Goal: Contribute content: Contribute content

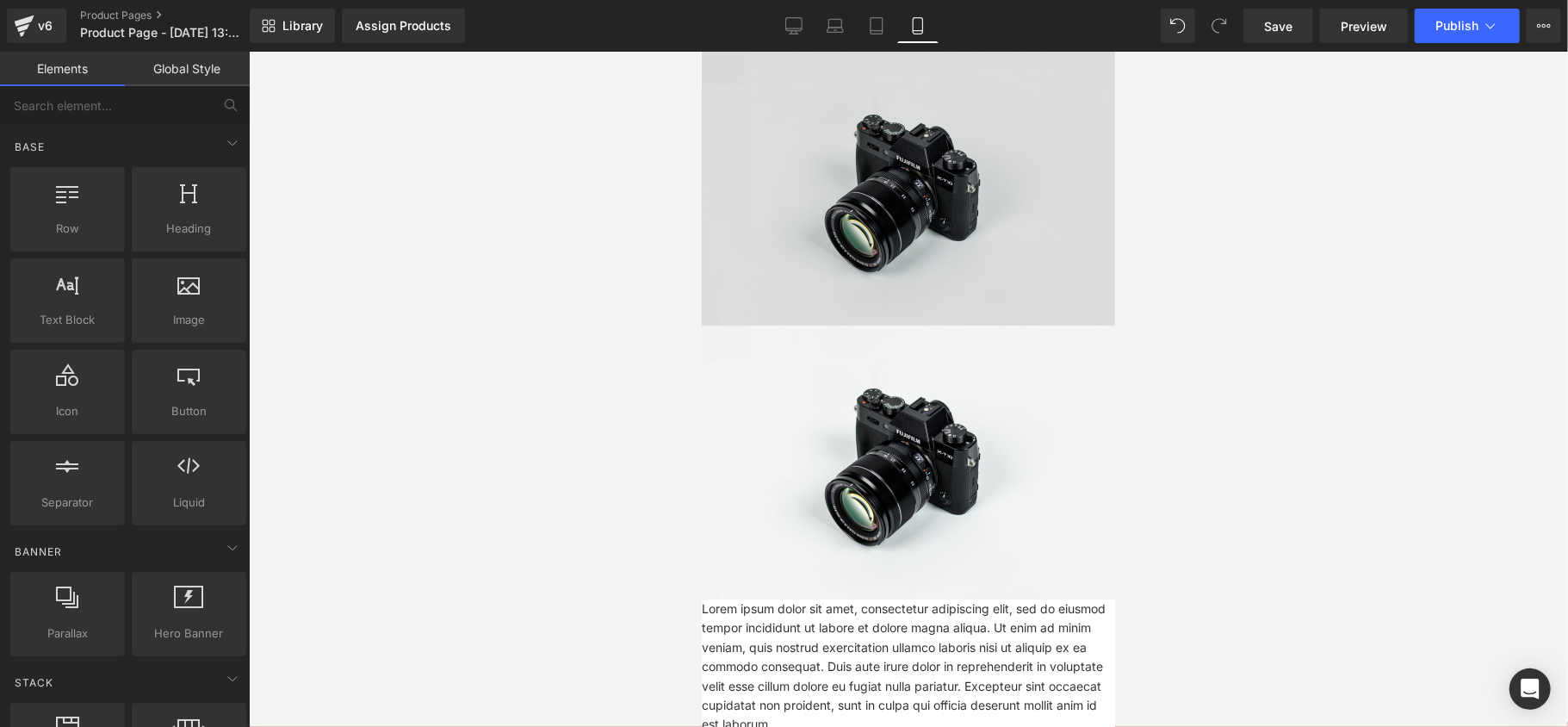
click at [903, 209] on img at bounding box center [907, 188] width 413 height 274
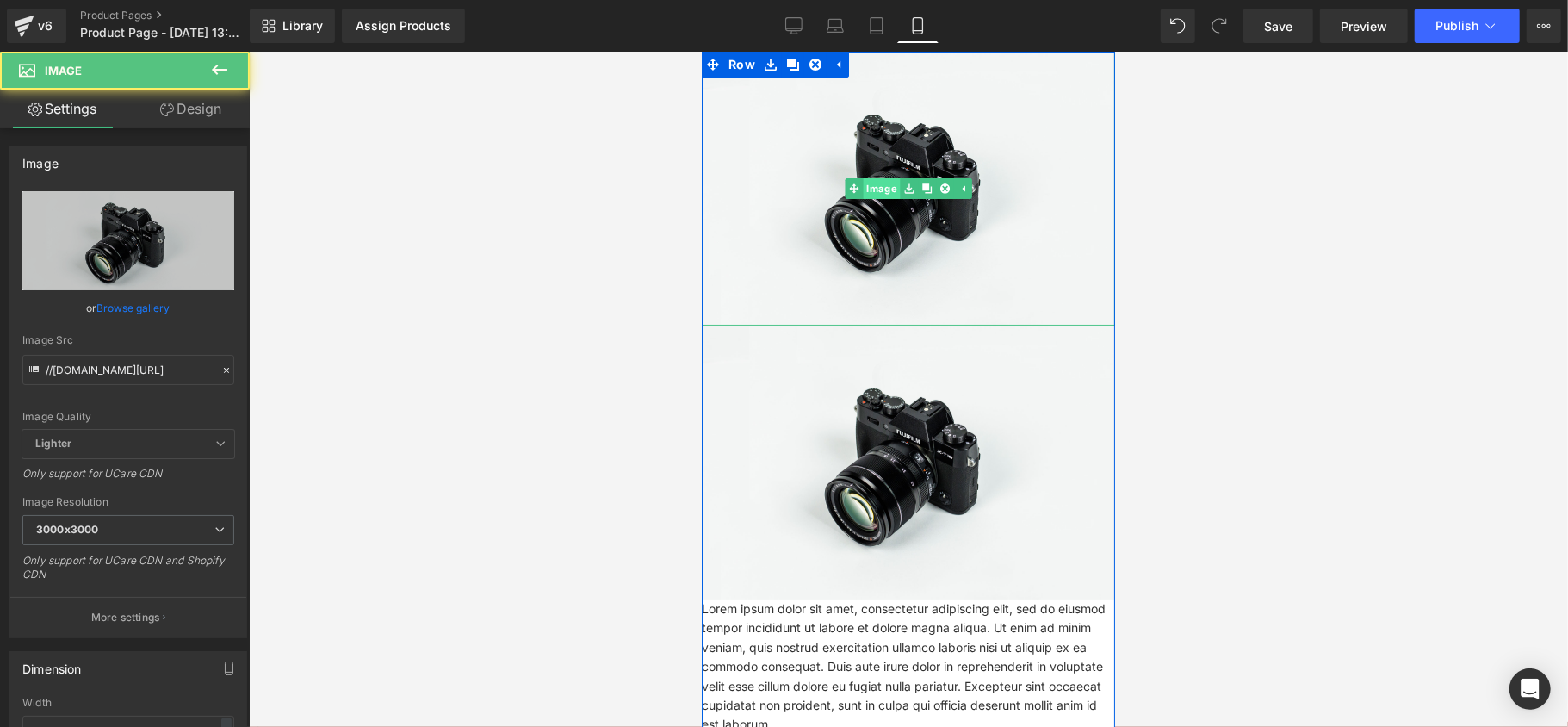
click at [869, 191] on link "Image" at bounding box center [872, 188] width 55 height 21
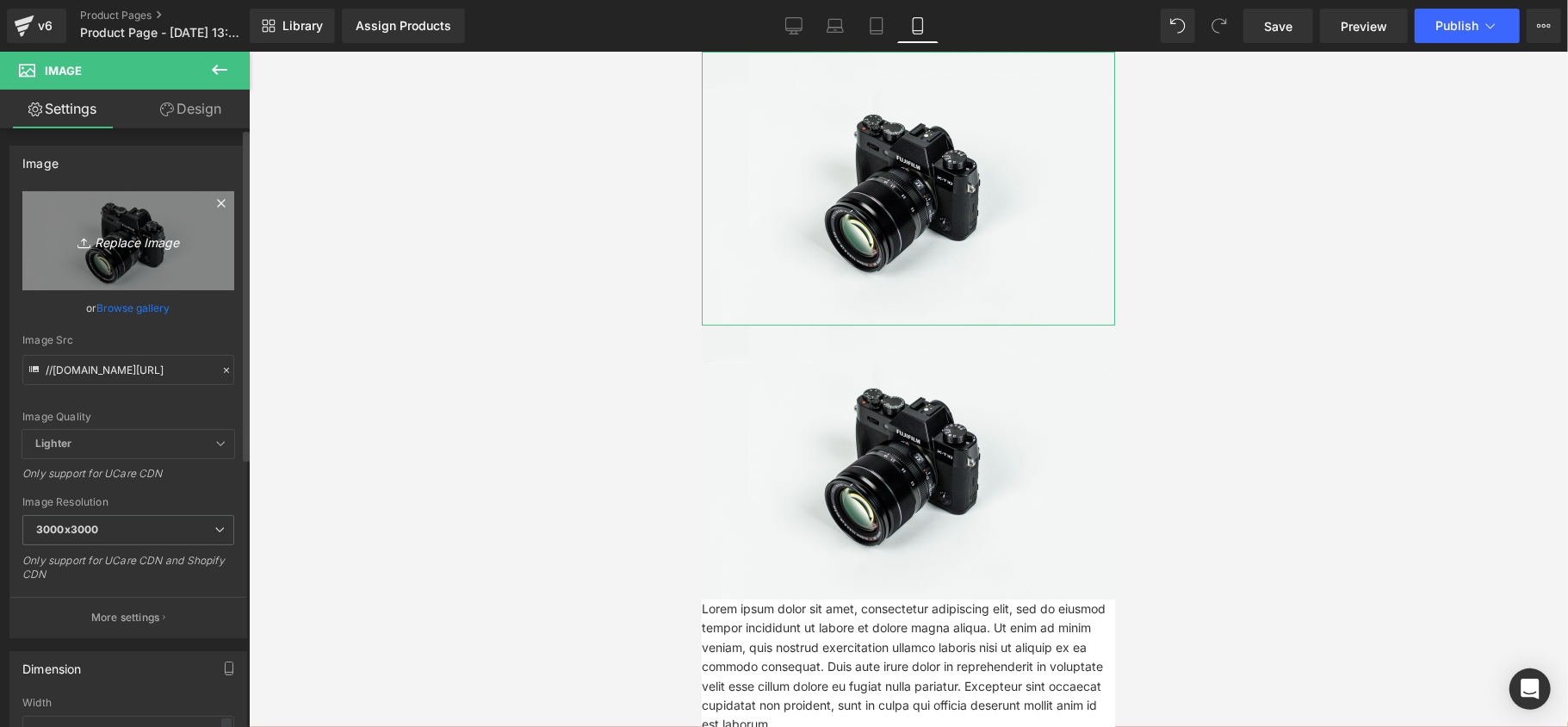
click at [175, 263] on link "Replace Image" at bounding box center [128, 241] width 211 height 99
type input "C:\fakepath\A.jpg"
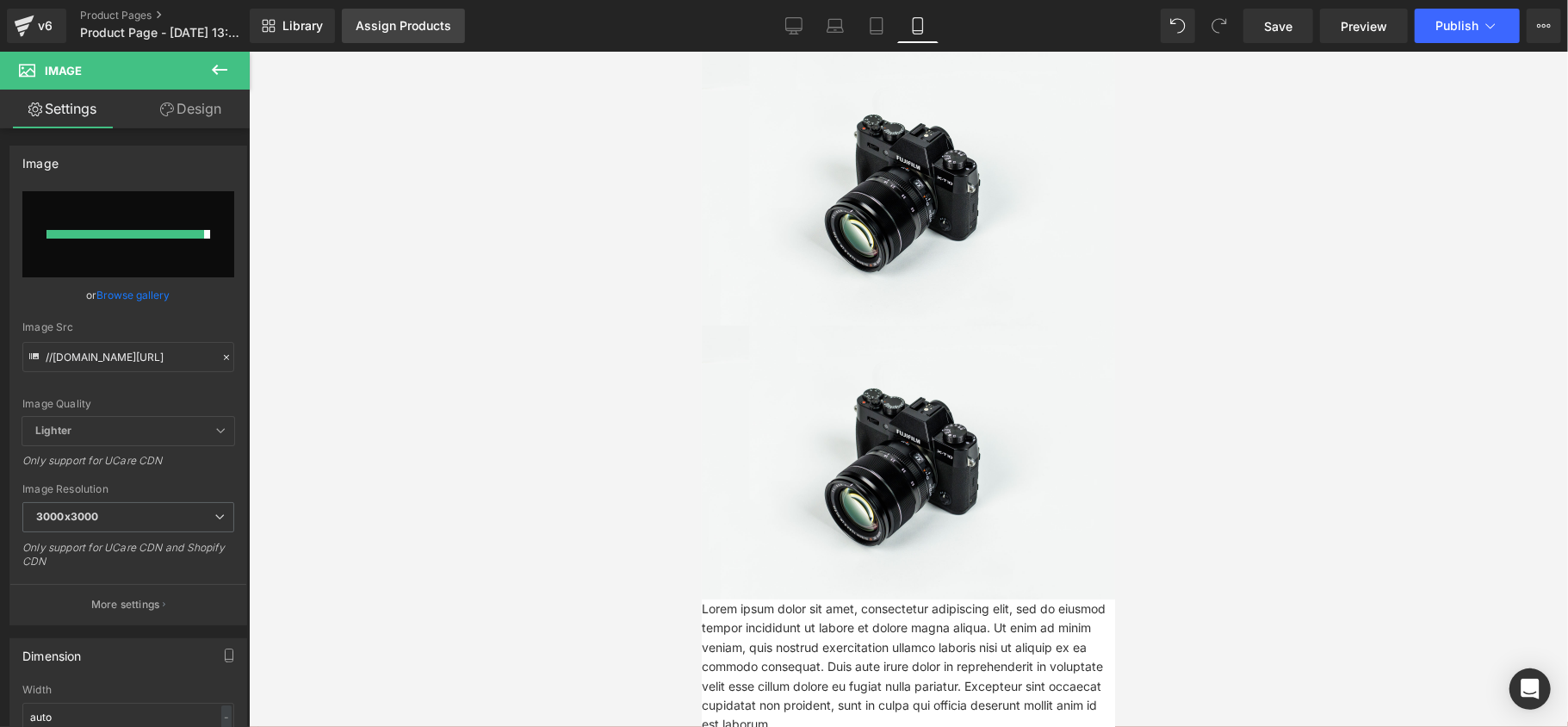
type input "[URL][DOMAIN_NAME]"
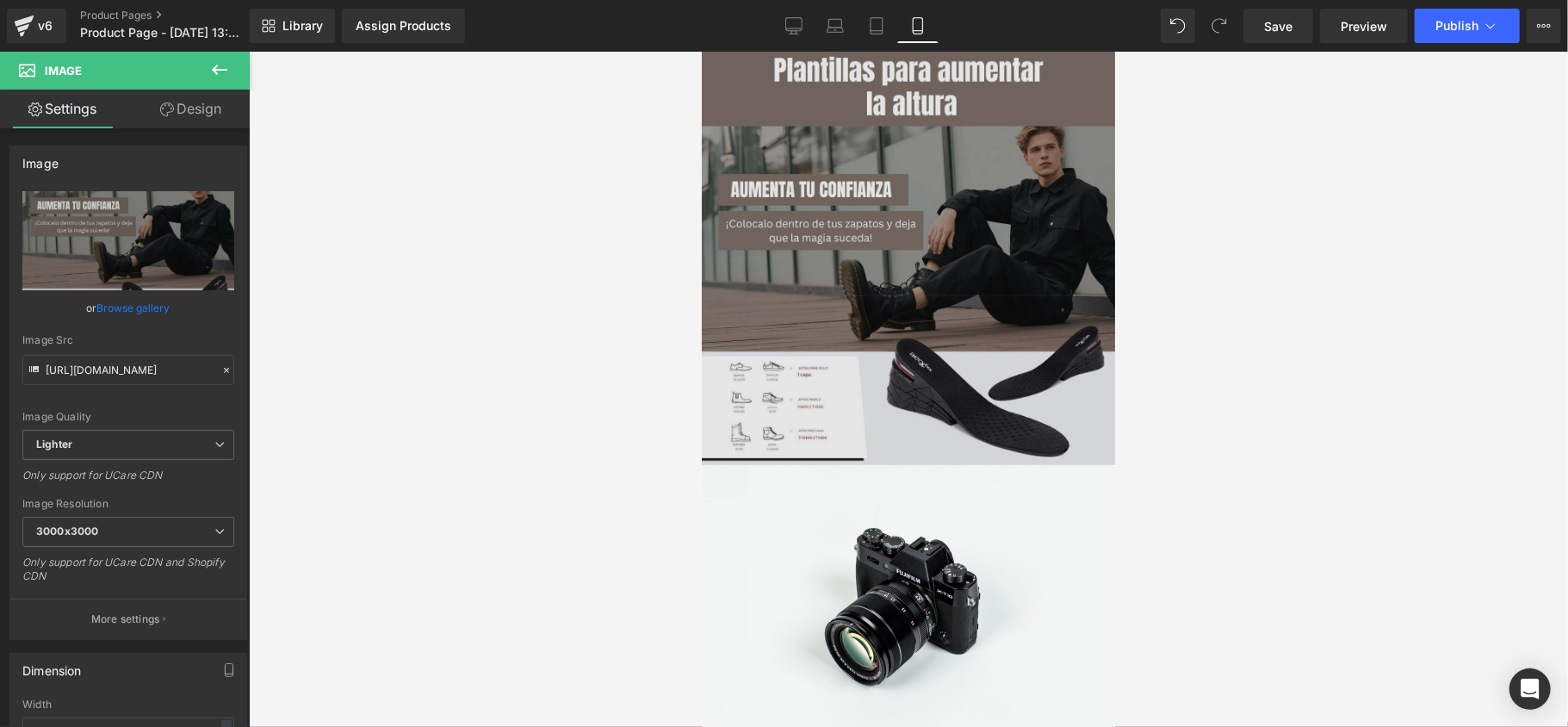
click at [747, 234] on img at bounding box center [907, 258] width 413 height 413
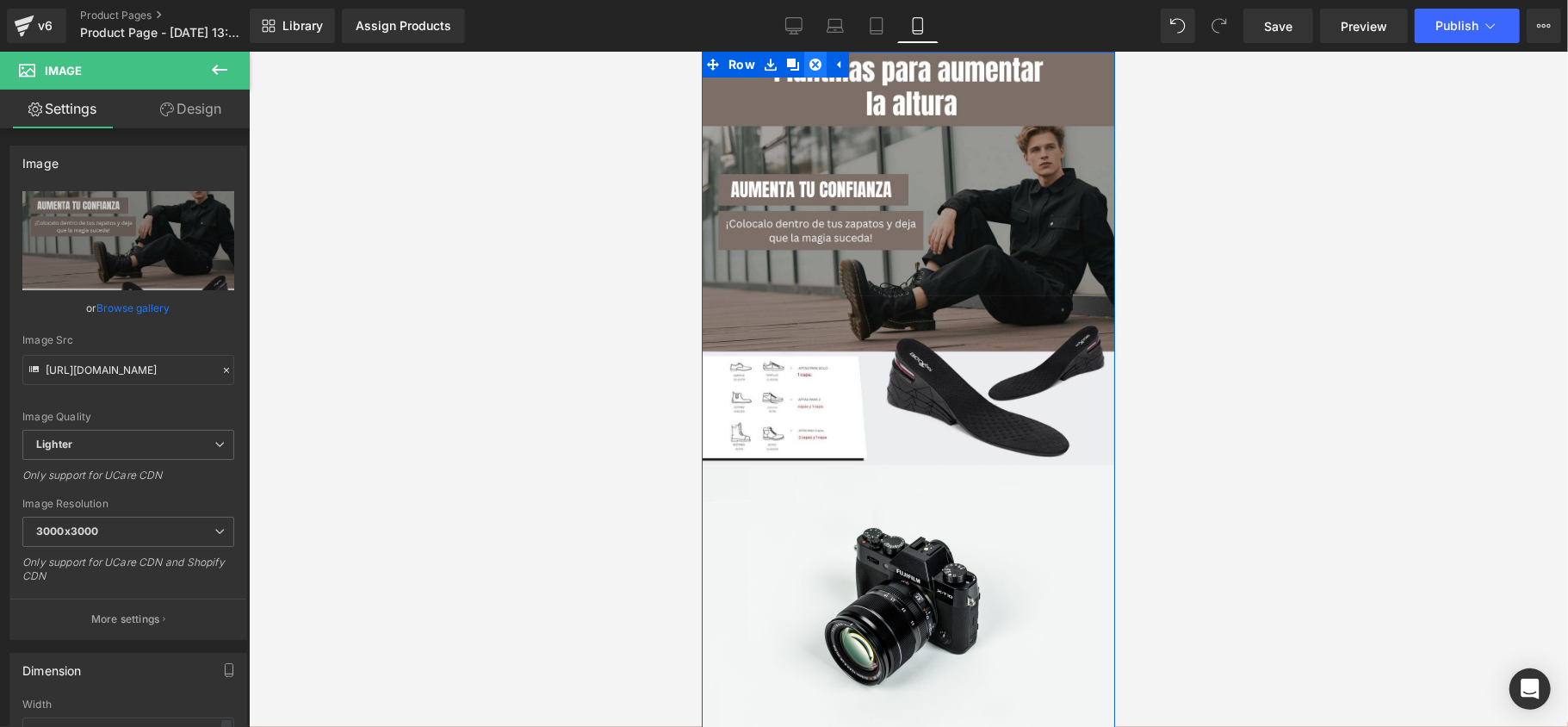
click at [809, 62] on icon at bounding box center [814, 64] width 12 height 12
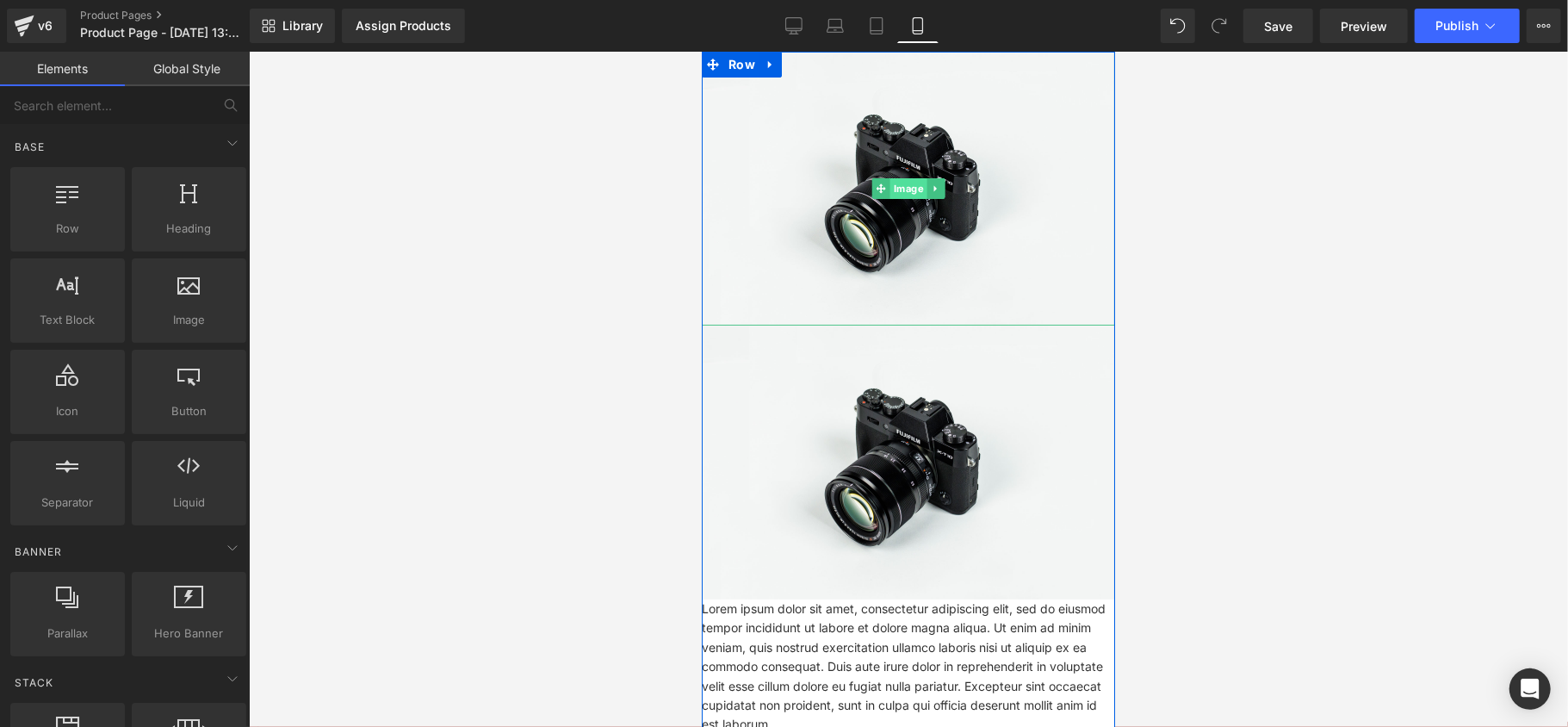
click at [903, 192] on span "Image" at bounding box center [907, 188] width 37 height 21
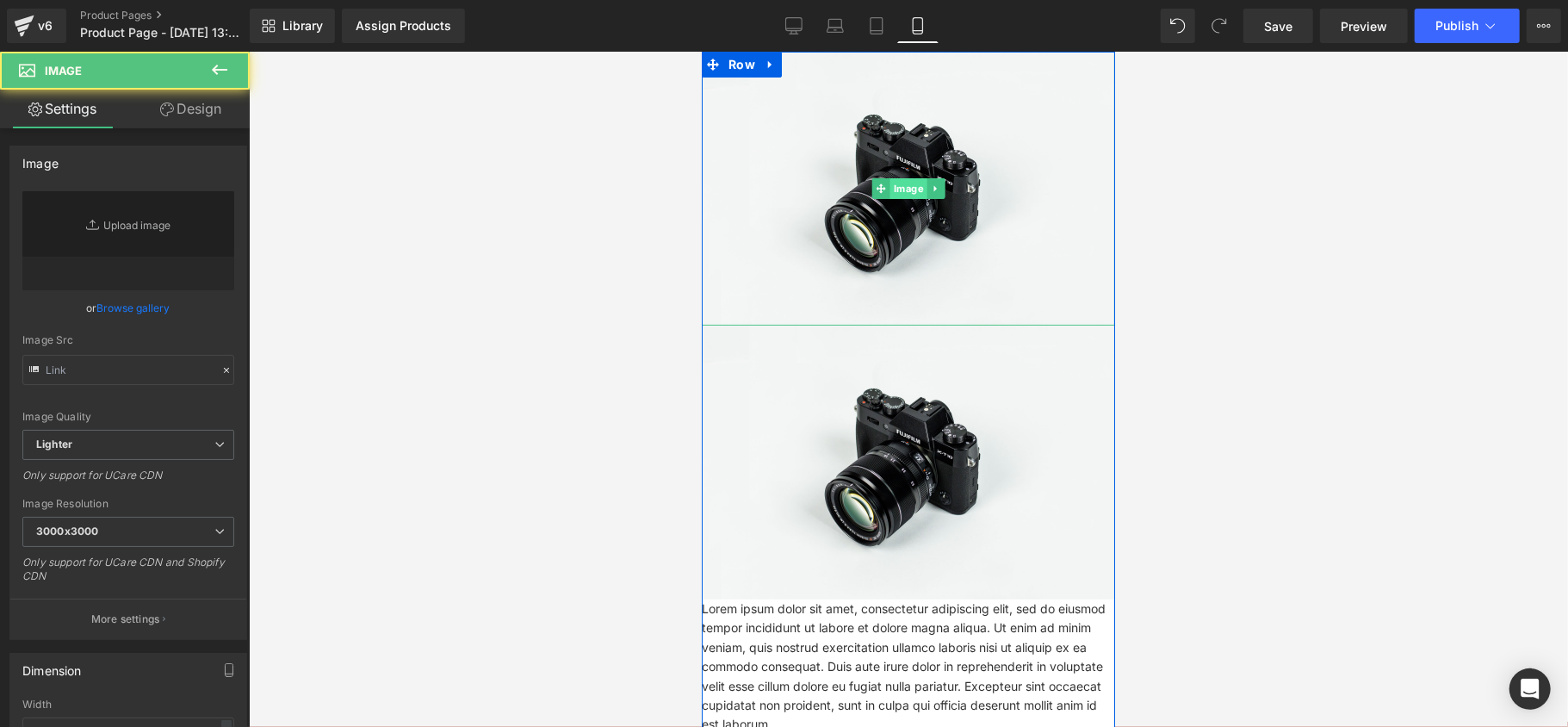
type input "//[DOMAIN_NAME][URL]"
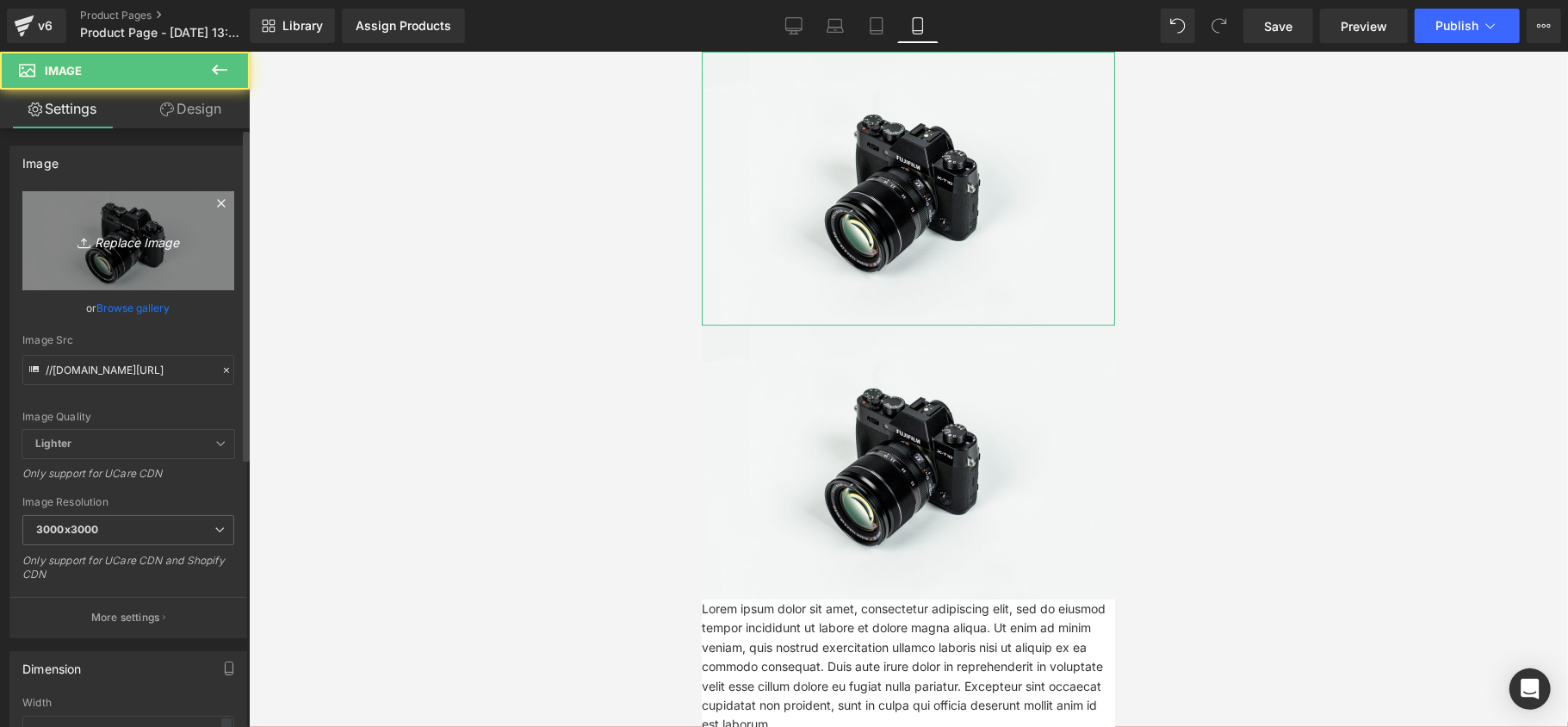
click at [125, 270] on link "Replace Image" at bounding box center [128, 241] width 211 height 99
type input "C:\fakepath\A (1).jpg"
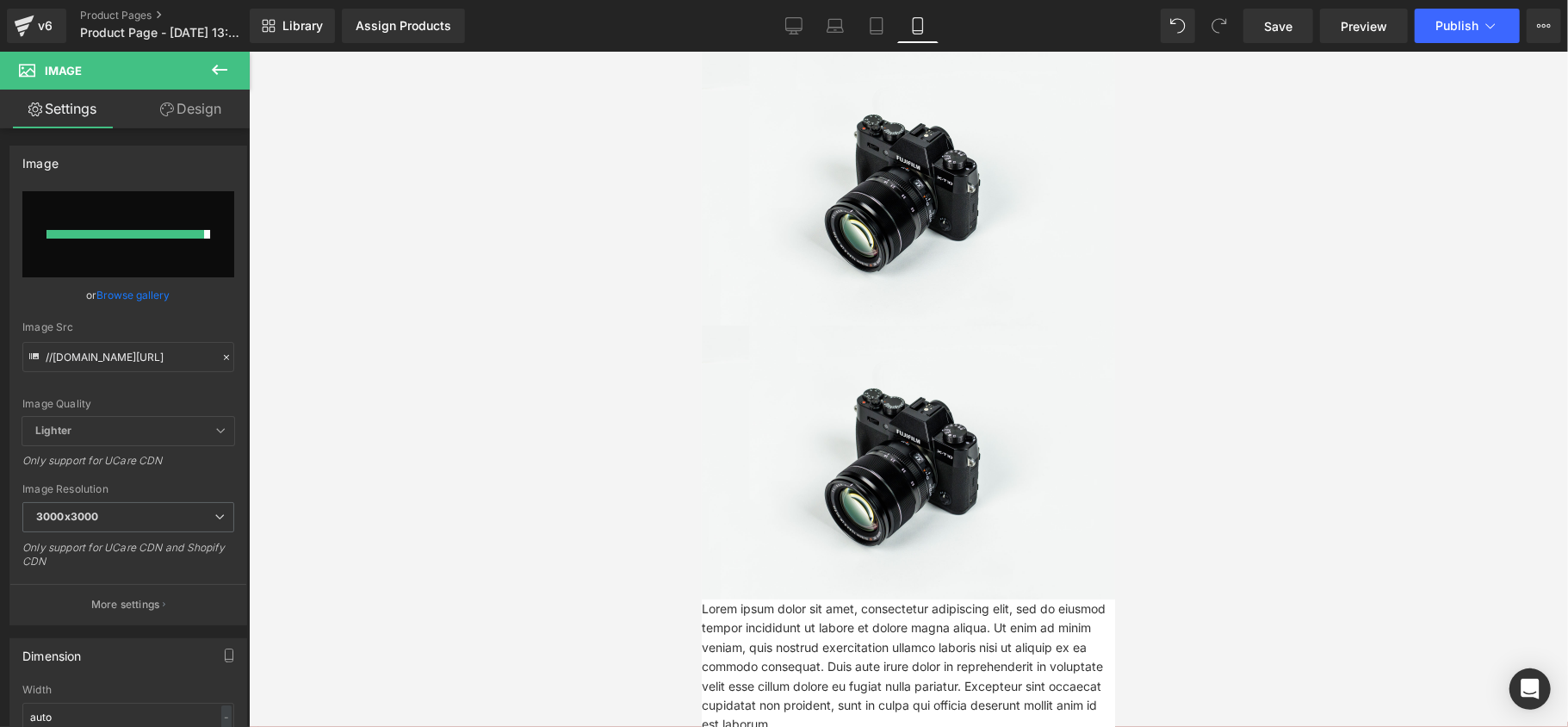
type input "[URL][DOMAIN_NAME]"
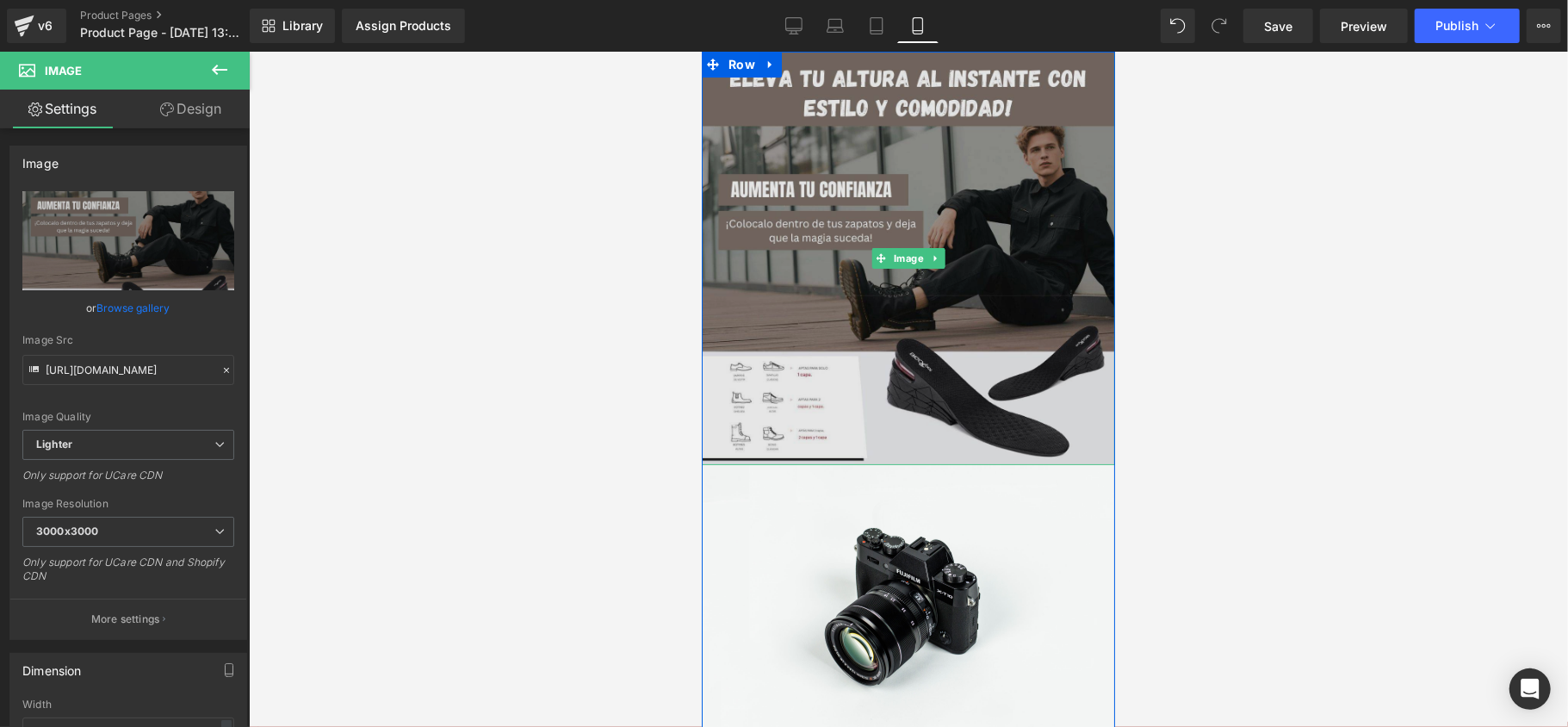
scroll to position [115, 0]
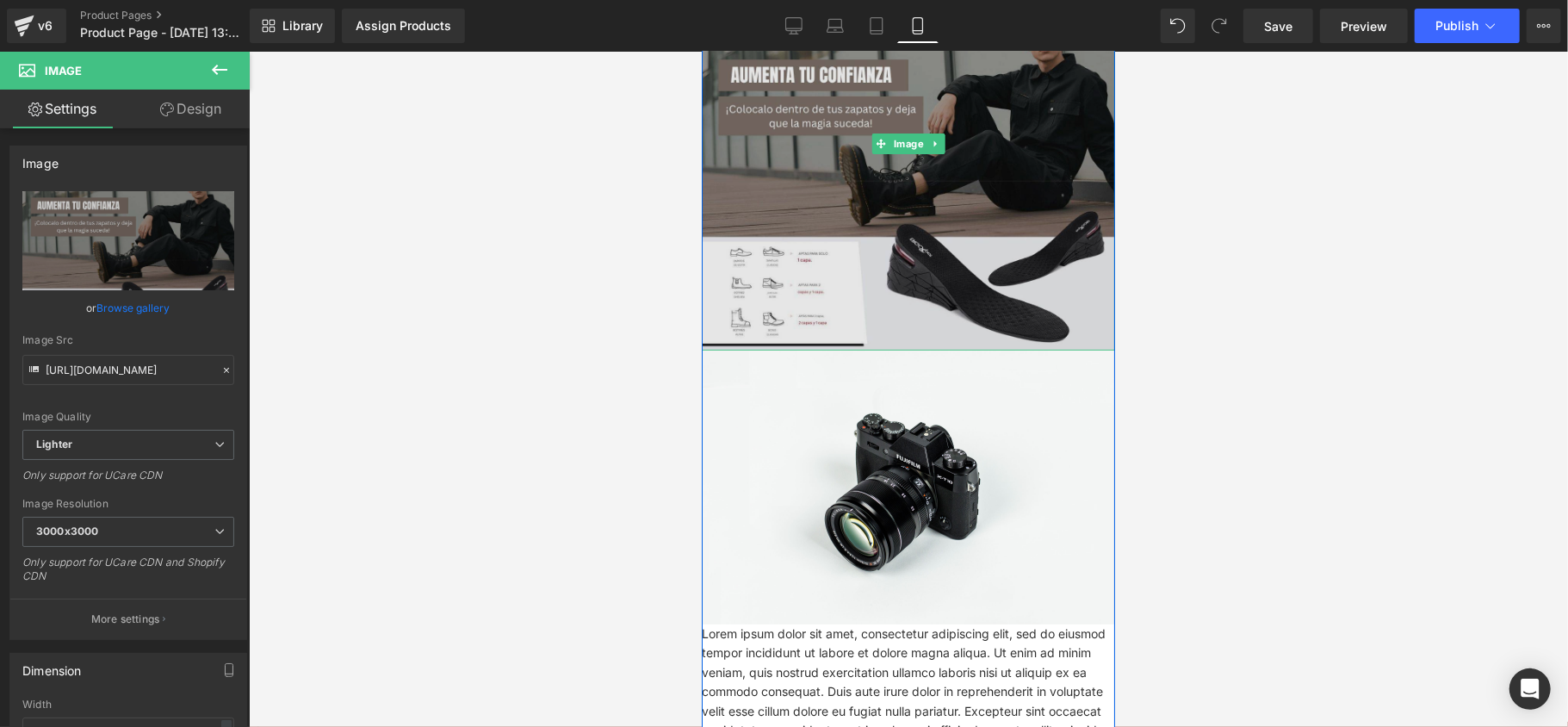
click at [848, 237] on img at bounding box center [907, 143] width 413 height 413
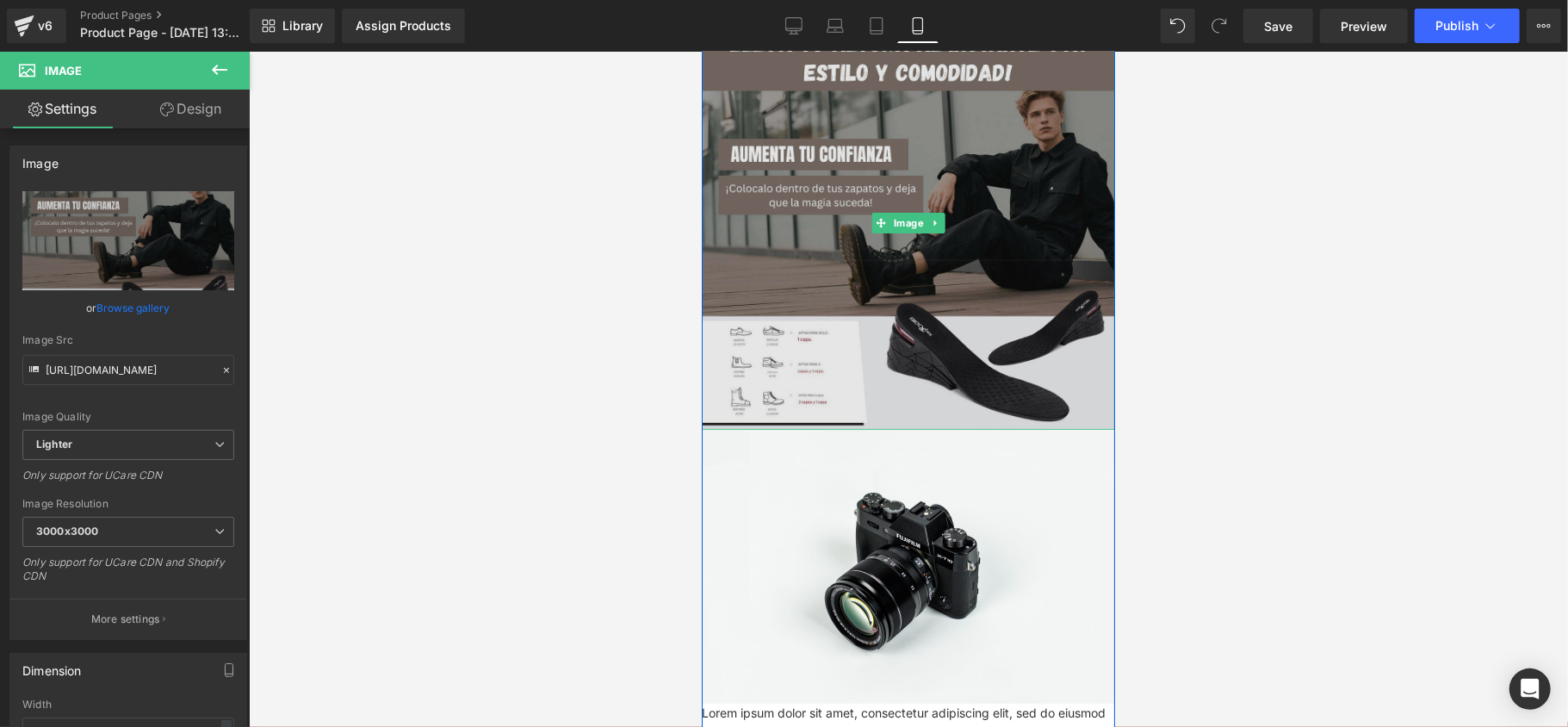
scroll to position [0, 0]
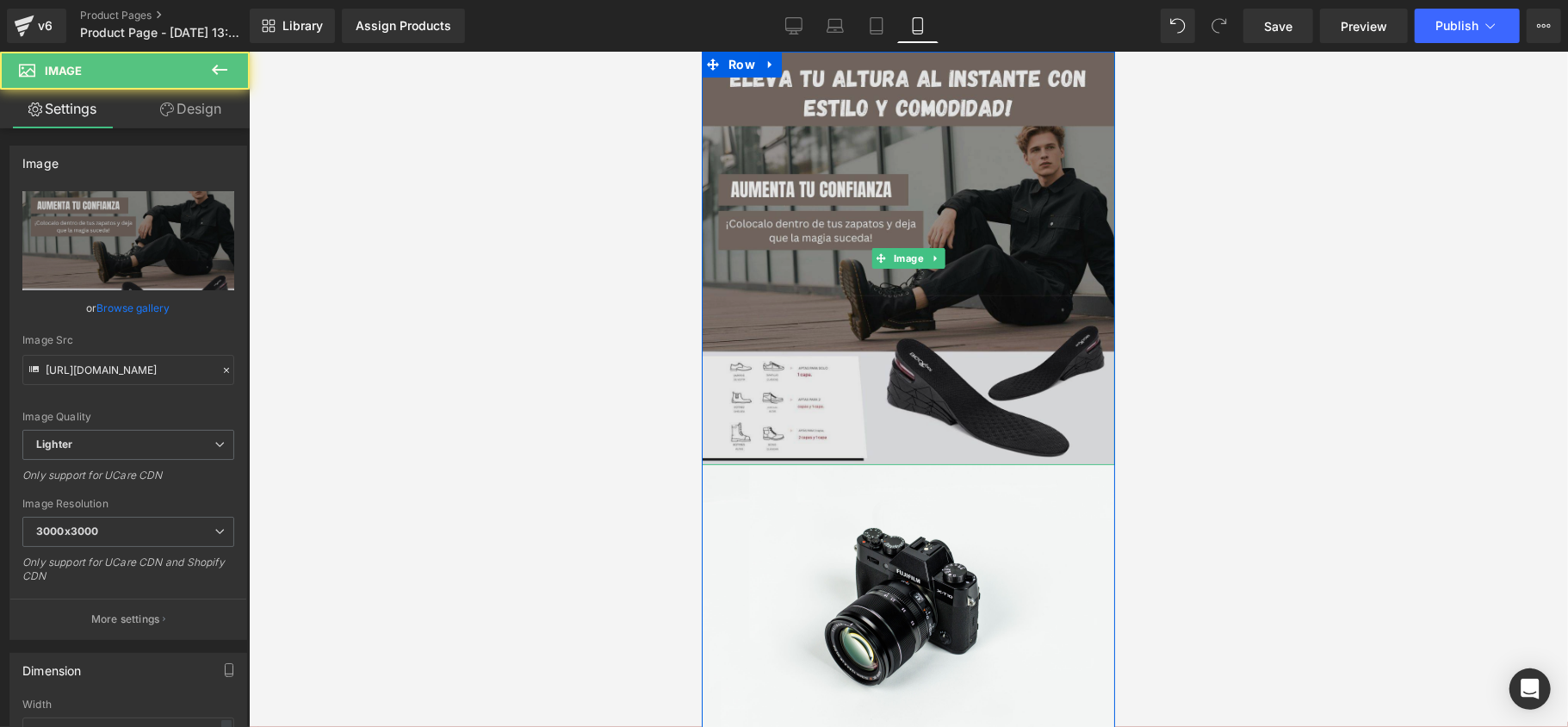
click at [812, 203] on img at bounding box center [907, 258] width 413 height 413
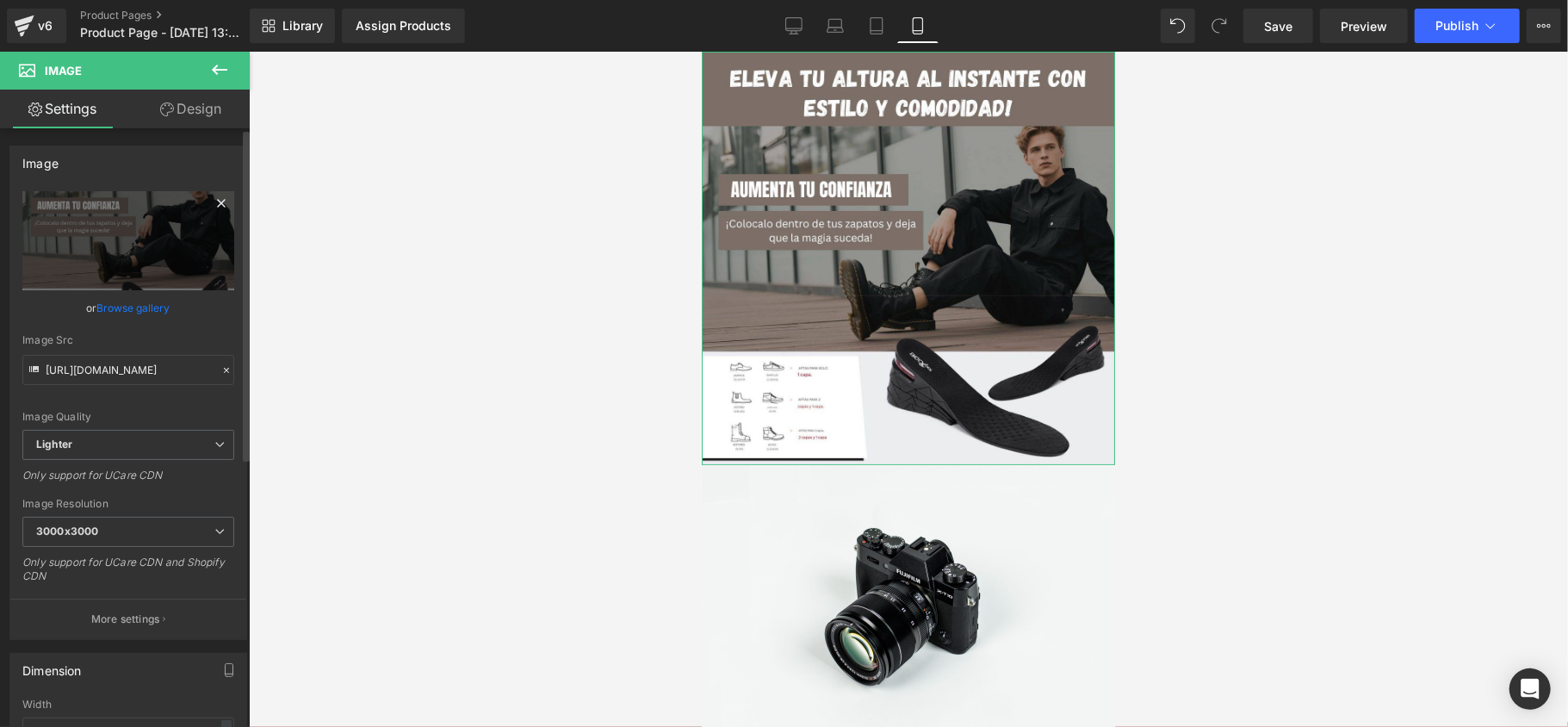
click at [211, 210] on icon at bounding box center [222, 203] width 21 height 21
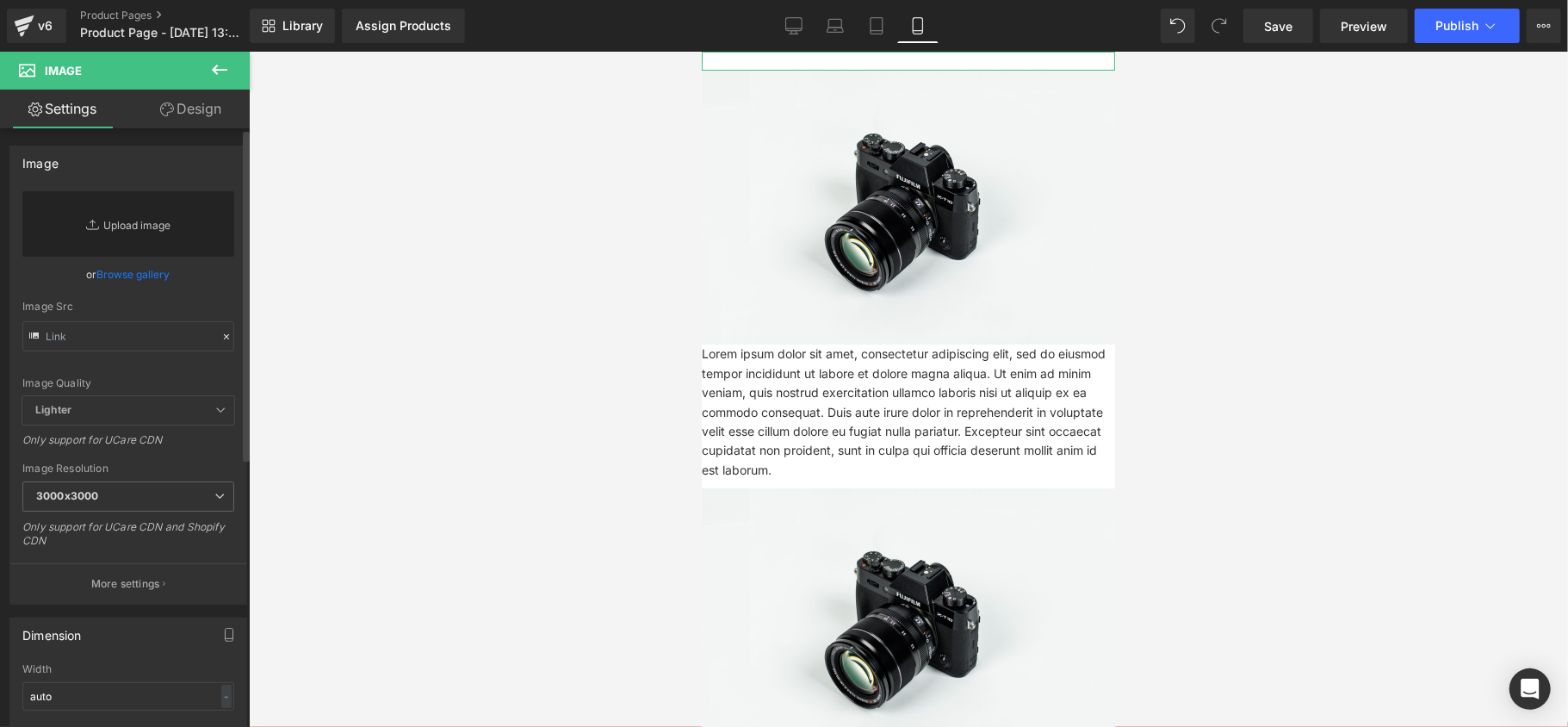
click at [135, 239] on link "Replace Image" at bounding box center [128, 224] width 211 height 65
click at [1178, 32] on icon at bounding box center [1177, 26] width 15 height 15
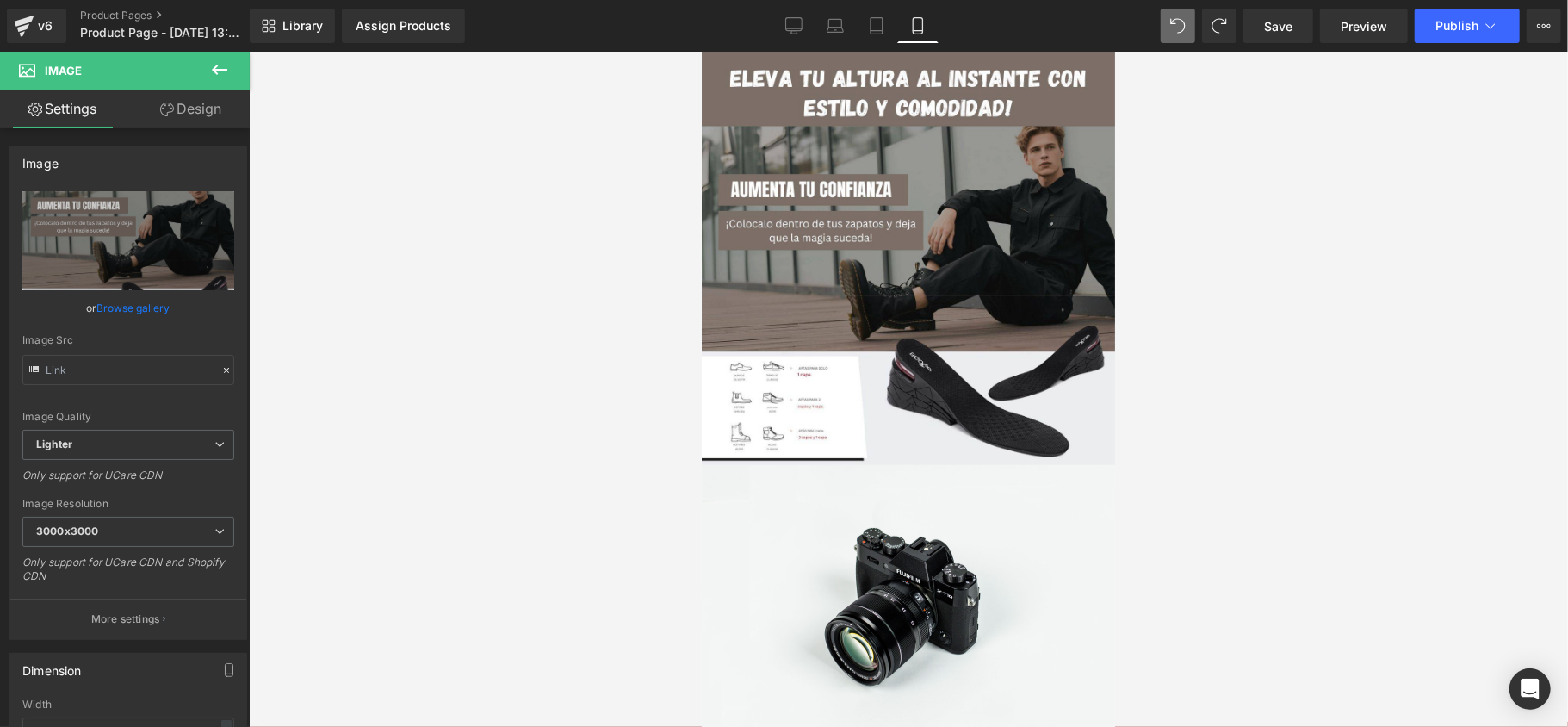
type input "[URL][DOMAIN_NAME]"
click at [931, 264] on link at bounding box center [934, 258] width 18 height 21
click at [943, 259] on link at bounding box center [943, 258] width 18 height 21
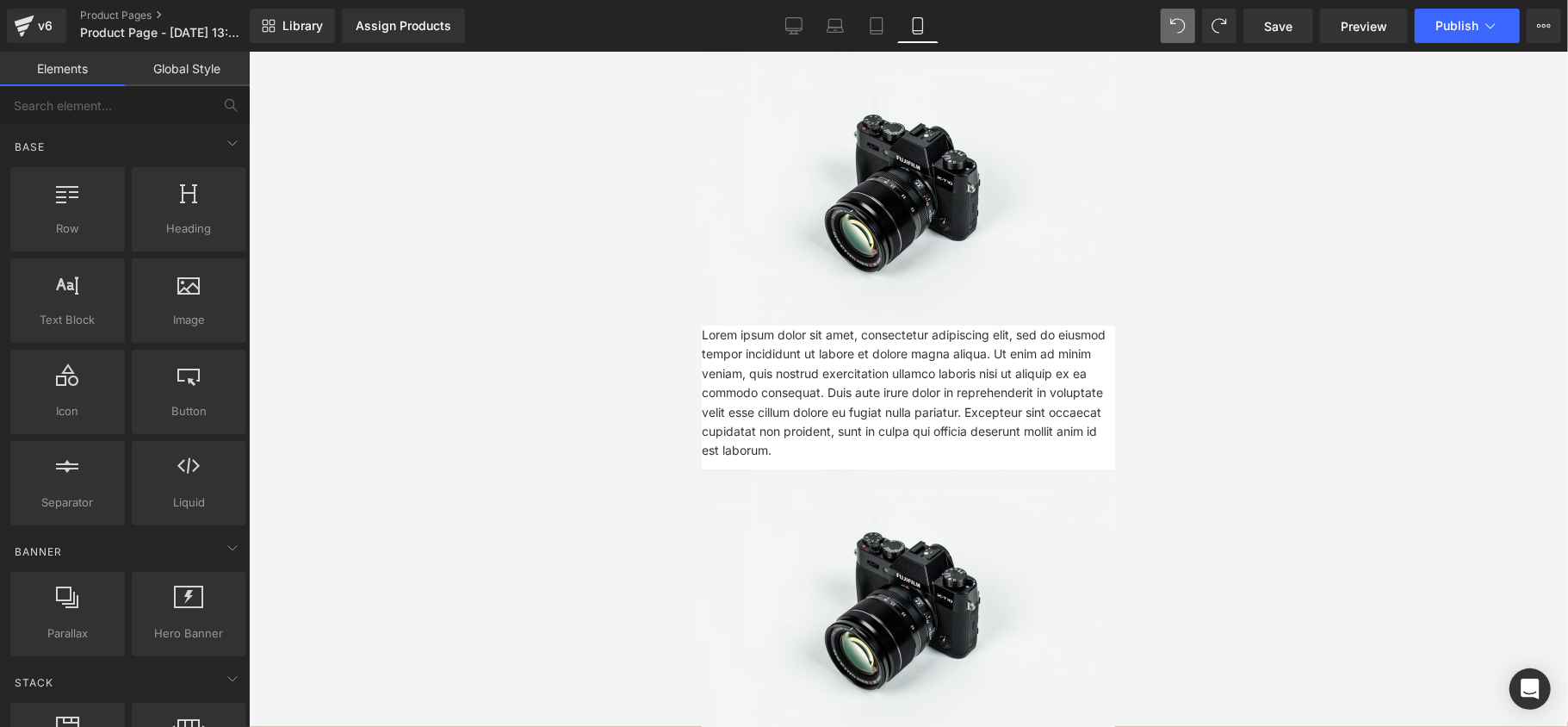
click at [1177, 18] on icon at bounding box center [1177, 26] width 15 height 15
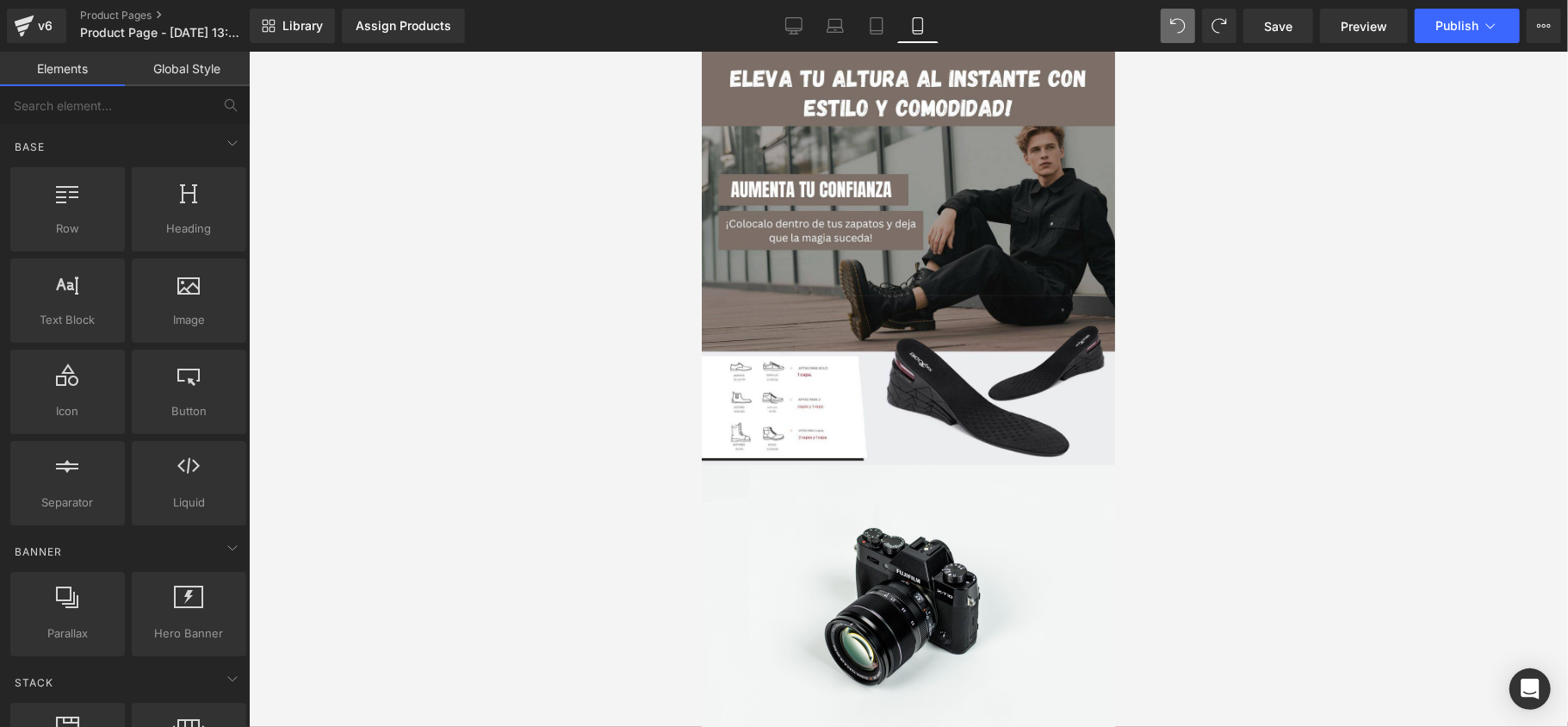
click at [1177, 18] on icon at bounding box center [1177, 26] width 15 height 15
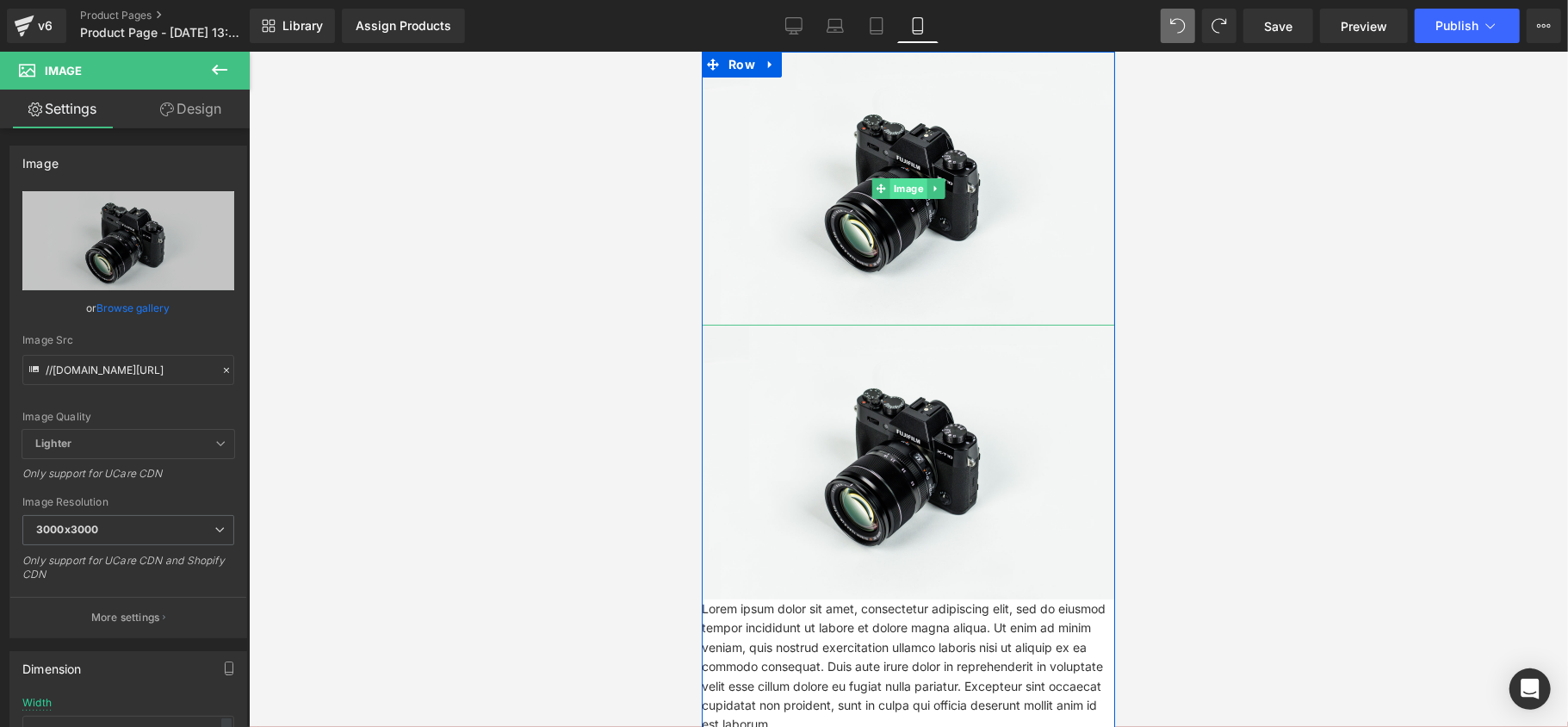
click at [909, 191] on span "Image" at bounding box center [907, 188] width 37 height 21
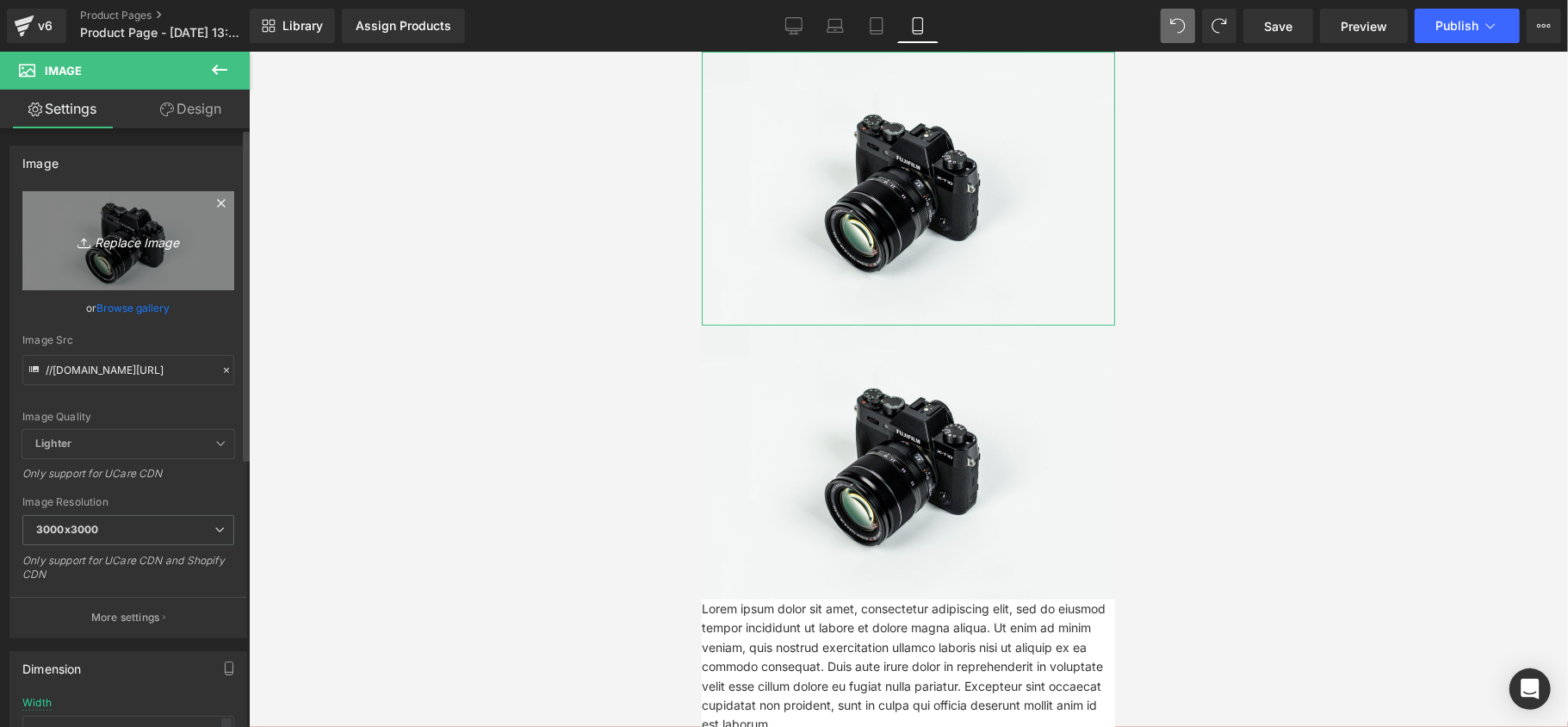
click at [139, 266] on link "Replace Image" at bounding box center [128, 241] width 211 height 99
type input "C:\fakepath\A (2).jpg"
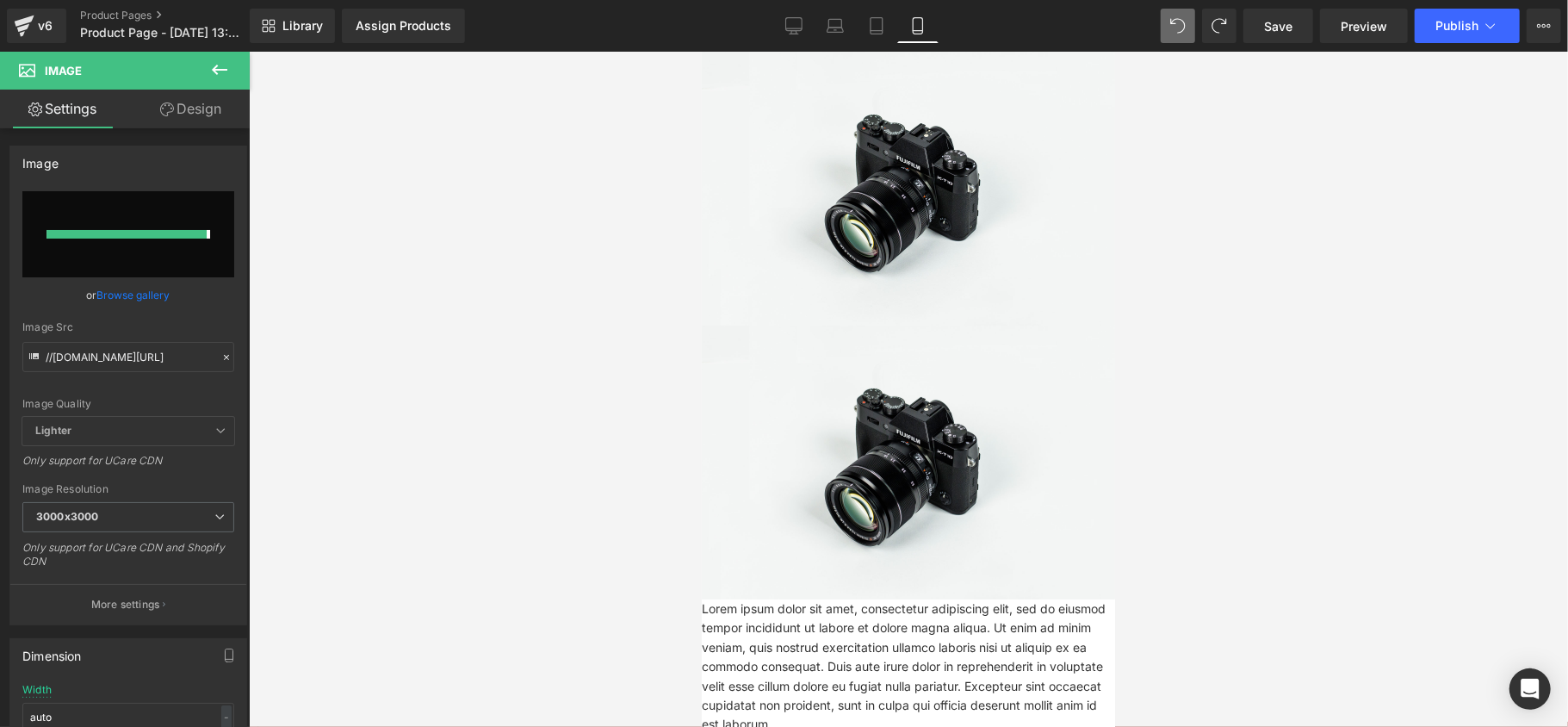
type input "[URL][DOMAIN_NAME]"
